Goal: Task Accomplishment & Management: Manage account settings

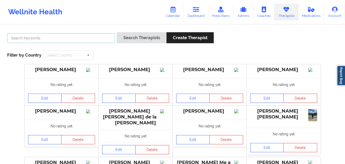
click at [97, 37] on input "text" at bounding box center [61, 38] width 108 height 10
click at [117, 32] on button "Search Therapists" at bounding box center [142, 37] width 50 height 11
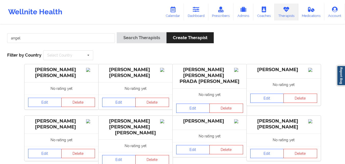
click at [250, 52] on div "angel Search Therapists Create Therapist Filter by Country Select Country [GEOG…" at bounding box center [173, 46] width 338 height 35
click at [10, 38] on input "angel" at bounding box center [61, 38] width 108 height 10
type input "[PERSON_NAME]"
click at [117, 32] on button "Search Therapists" at bounding box center [142, 37] width 50 height 11
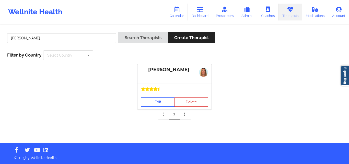
click at [149, 101] on link "Edit" at bounding box center [158, 101] width 34 height 9
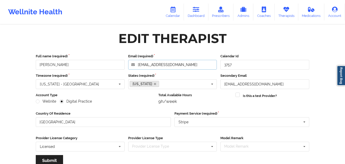
click at [175, 66] on input "[EMAIL_ADDRESS][DOMAIN_NAME]" at bounding box center [172, 65] width 89 height 10
click at [285, 10] on icon at bounding box center [286, 10] width 7 height 6
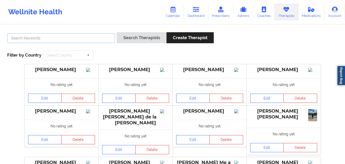
click at [97, 34] on input "text" at bounding box center [61, 38] width 108 height 10
type input "[PERSON_NAME]"
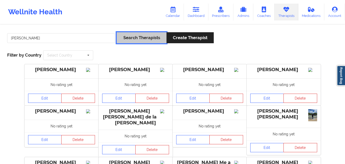
click at [136, 35] on button "Search Therapists" at bounding box center [142, 37] width 50 height 11
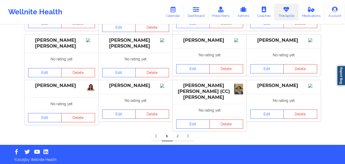
scroll to position [171, 0]
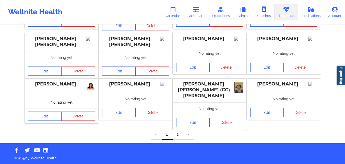
click at [176, 134] on link "2" at bounding box center [178, 134] width 11 height 10
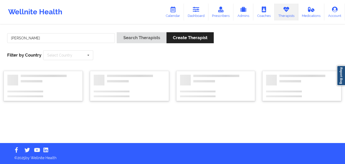
scroll to position [0, 0]
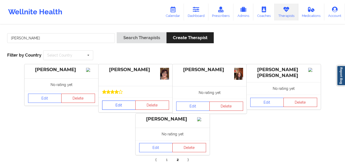
click at [118, 103] on link "Edit" at bounding box center [119, 104] width 34 height 9
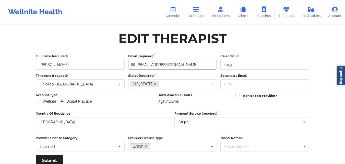
click at [174, 63] on input "[EMAIL_ADDRESS][DOMAIN_NAME]" at bounding box center [172, 65] width 89 height 10
click at [290, 11] on link "Therapists" at bounding box center [286, 12] width 24 height 17
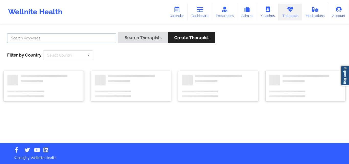
click at [97, 37] on input "text" at bounding box center [61, 38] width 109 height 10
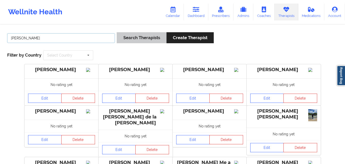
type input "[PERSON_NAME]"
click at [133, 36] on button "Search Therapists" at bounding box center [142, 37] width 50 height 11
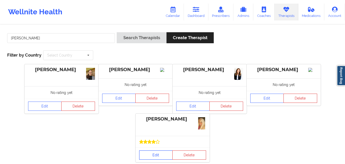
click at [158, 154] on link "Edit" at bounding box center [156, 154] width 34 height 9
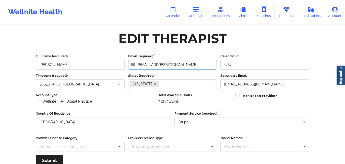
click at [181, 65] on input "[EMAIL_ADDRESS][DOMAIN_NAME]" at bounding box center [172, 65] width 89 height 10
click at [287, 11] on icon at bounding box center [286, 10] width 7 height 6
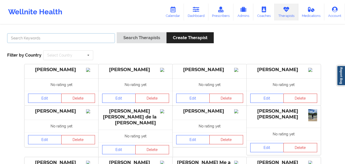
click at [72, 38] on input "text" at bounding box center [61, 38] width 108 height 10
type input "e"
type input "[PERSON_NAME]"
click at [117, 32] on button "Search Therapists" at bounding box center [142, 37] width 50 height 11
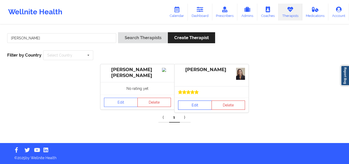
click at [195, 103] on link "Edit" at bounding box center [195, 104] width 34 height 9
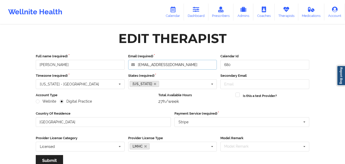
click at [187, 65] on input "[EMAIL_ADDRESS][DOMAIN_NAME]" at bounding box center [172, 65] width 89 height 10
click at [287, 16] on link "Therapists" at bounding box center [286, 12] width 24 height 17
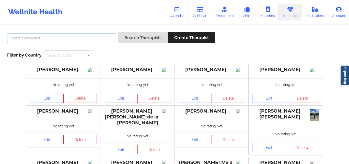
click at [98, 39] on input "text" at bounding box center [61, 38] width 109 height 10
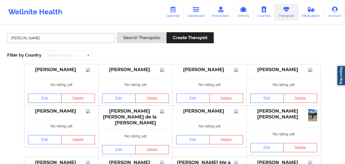
type input "[PERSON_NAME]"
click at [117, 32] on button "Search Therapists" at bounding box center [142, 37] width 50 height 11
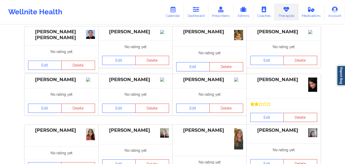
scroll to position [42, 0]
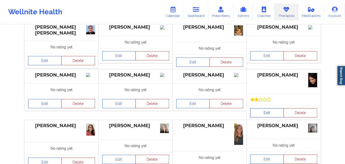
click at [268, 113] on link "Edit" at bounding box center [267, 112] width 34 height 9
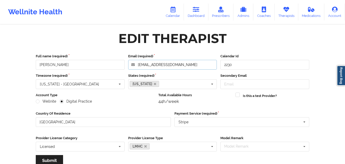
click at [186, 65] on input "[EMAIL_ADDRESS][DOMAIN_NAME]" at bounding box center [172, 65] width 89 height 10
drag, startPoint x: 53, startPoint y: 65, endPoint x: 39, endPoint y: 63, distance: 14.2
click at [39, 63] on input "[PERSON_NAME]" at bounding box center [80, 65] width 89 height 10
click at [283, 8] on link "Therapists" at bounding box center [286, 12] width 24 height 17
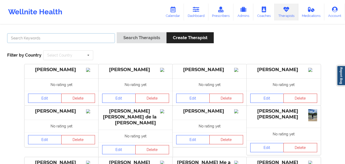
click at [73, 38] on input "text" at bounding box center [61, 38] width 108 height 10
type input "[PERSON_NAME] [PERSON_NAME]"
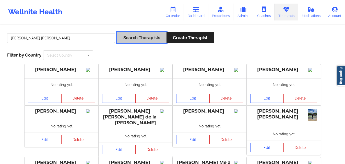
click at [137, 35] on button "Search Therapists" at bounding box center [142, 37] width 50 height 11
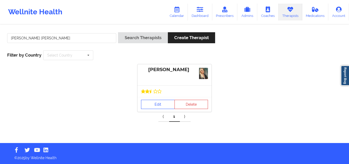
click at [169, 92] on div at bounding box center [174, 91] width 67 height 4
click at [165, 103] on link "Edit" at bounding box center [158, 104] width 34 height 9
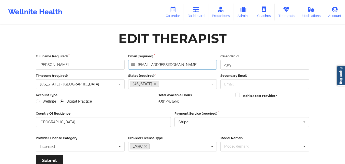
click at [181, 65] on input "[EMAIL_ADDRESS][DOMAIN_NAME]" at bounding box center [172, 65] width 89 height 10
click at [284, 13] on link "Therapists" at bounding box center [286, 12] width 24 height 17
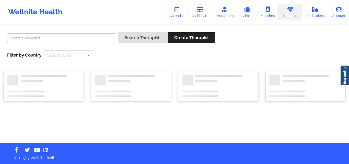
click at [93, 34] on input "text" at bounding box center [61, 38] width 109 height 10
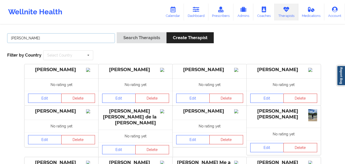
type input "[PERSON_NAME]"
click at [117, 32] on button "Search Therapists" at bounding box center [142, 37] width 50 height 11
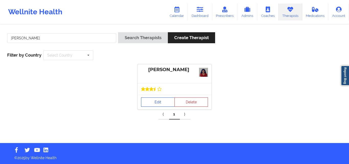
click at [160, 95] on div "Edit Delete" at bounding box center [174, 101] width 74 height 15
click at [158, 103] on link "Edit" at bounding box center [158, 101] width 34 height 9
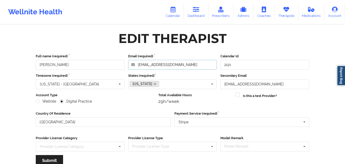
click at [189, 64] on input "[EMAIL_ADDRESS][DOMAIN_NAME]" at bounding box center [172, 65] width 89 height 10
click at [277, 17] on link "Therapists" at bounding box center [286, 12] width 24 height 17
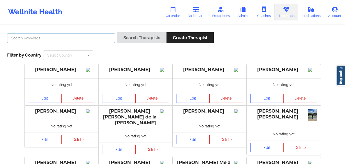
click at [95, 35] on input "text" at bounding box center [61, 38] width 108 height 10
type input "[PERSON_NAME]"
click at [117, 32] on button "Search Therapists" at bounding box center [142, 37] width 50 height 11
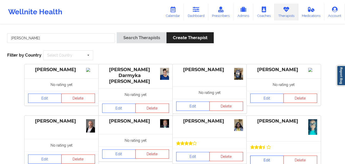
click at [272, 158] on link "Edit" at bounding box center [267, 159] width 34 height 9
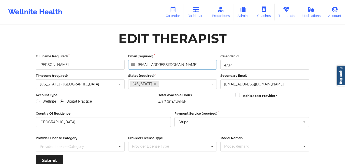
click at [184, 65] on input "[EMAIL_ADDRESS][DOMAIN_NAME]" at bounding box center [172, 65] width 89 height 10
click at [287, 15] on link "Therapists" at bounding box center [286, 12] width 24 height 17
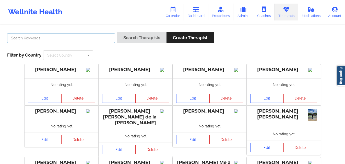
click at [97, 39] on input "text" at bounding box center [61, 38] width 108 height 10
type input "[PERSON_NAME]"
click at [117, 32] on button "Search Therapists" at bounding box center [142, 37] width 50 height 11
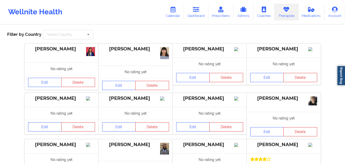
scroll to position [72, 0]
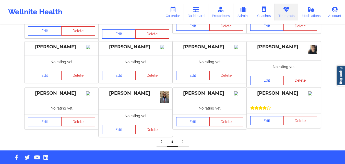
click at [275, 123] on link "Edit" at bounding box center [267, 120] width 34 height 9
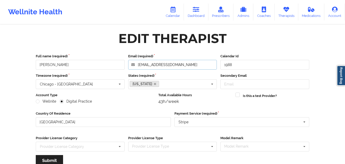
click at [190, 63] on input "[EMAIL_ADDRESS][DOMAIN_NAME]" at bounding box center [172, 65] width 89 height 10
